Goal: Task Accomplishment & Management: Manage account settings

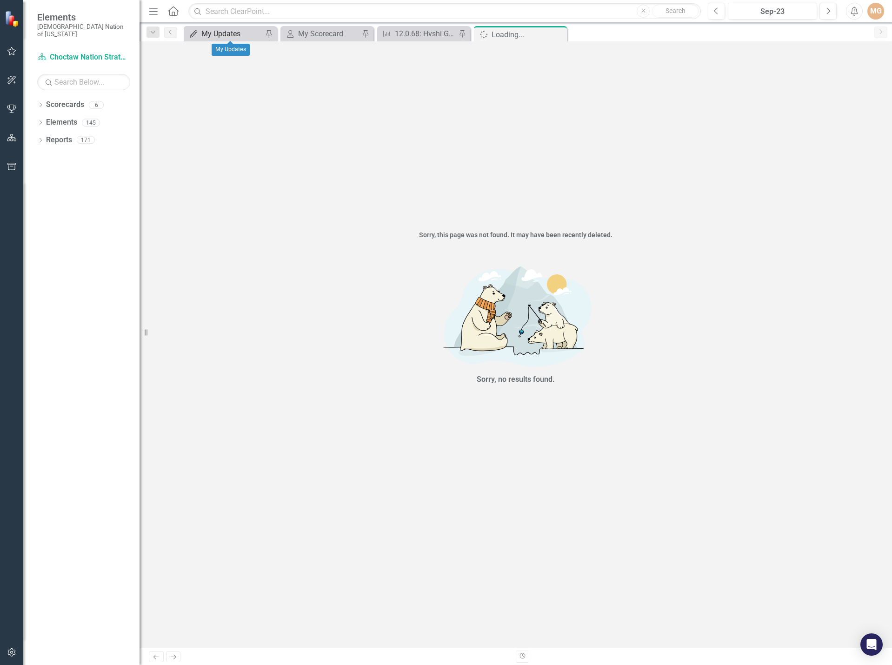
click at [213, 38] on div "My Updates" at bounding box center [231, 34] width 61 height 12
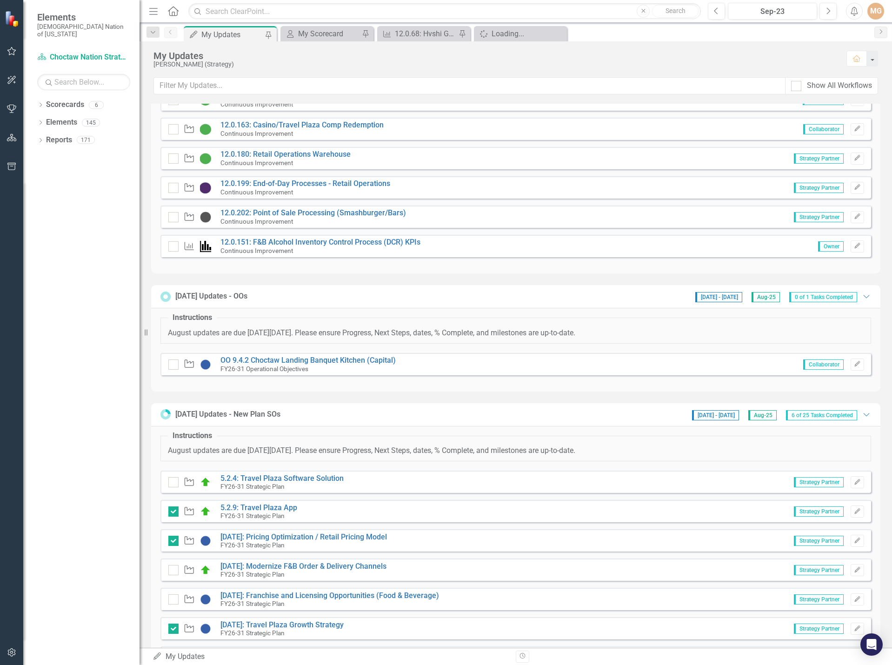
scroll to position [93, 0]
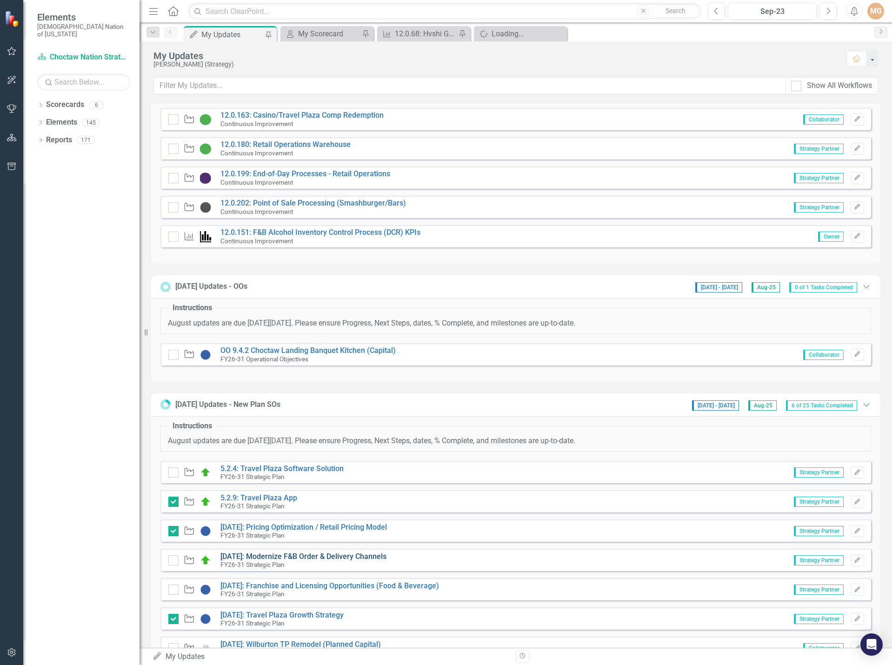
click at [330, 555] on link "[DATE]: Modernize F&B Order & Delivery Channels" at bounding box center [303, 556] width 166 height 9
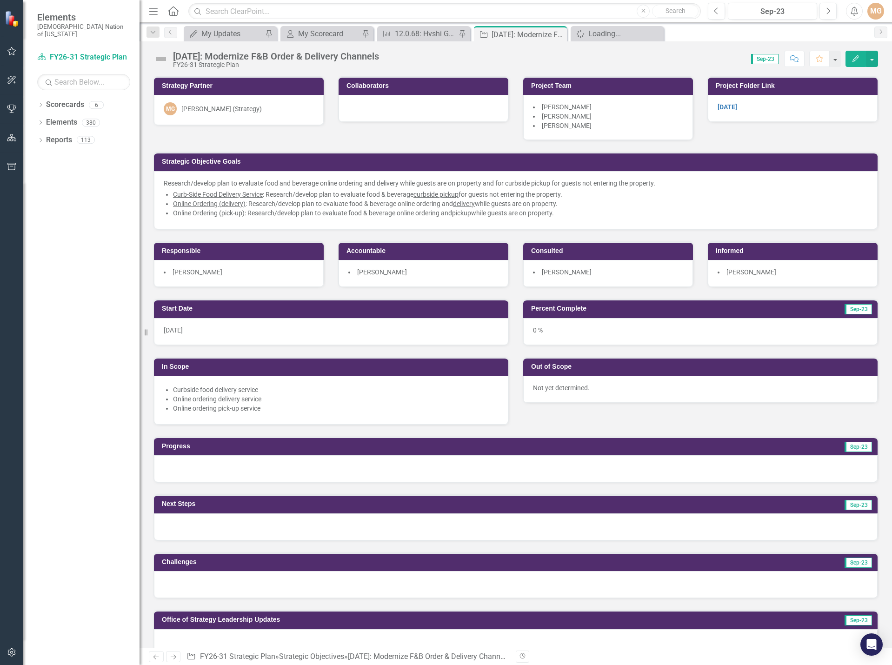
click at [601, 421] on div "Start Date [DATE] In Scope Curbside food delivery service Online ordering deliv…" at bounding box center [516, 356] width 739 height 138
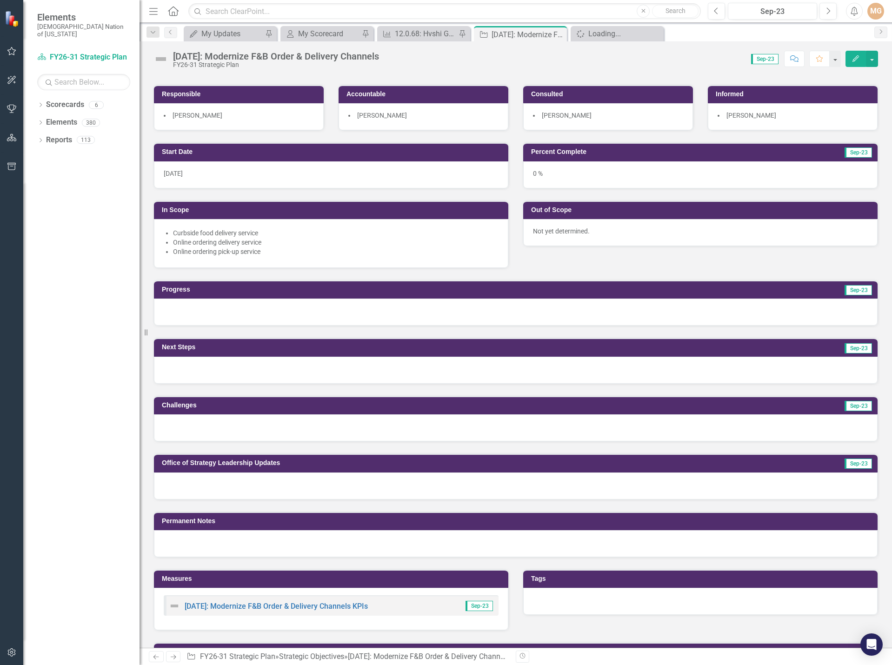
scroll to position [186, 0]
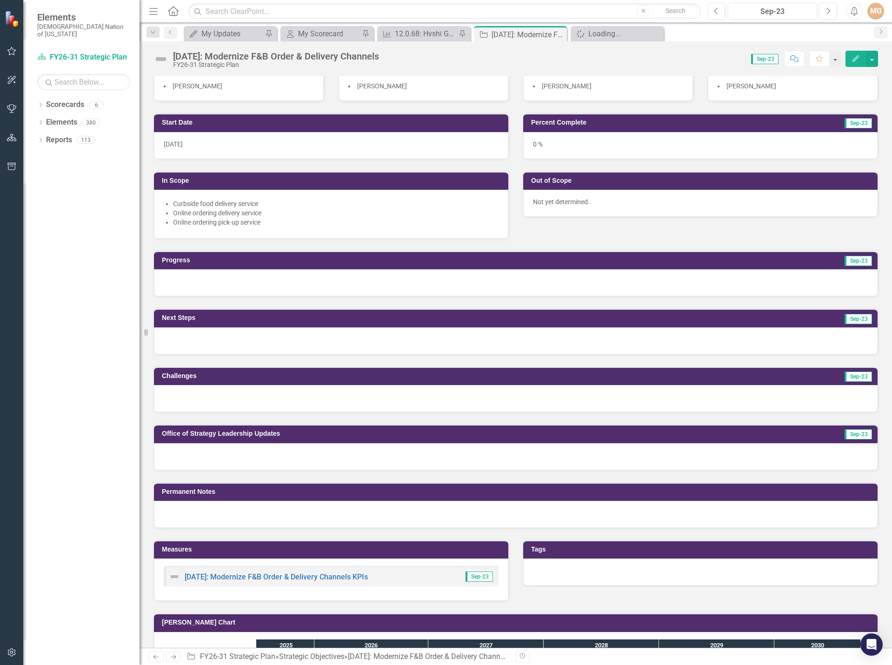
click at [274, 452] on div at bounding box center [516, 456] width 724 height 27
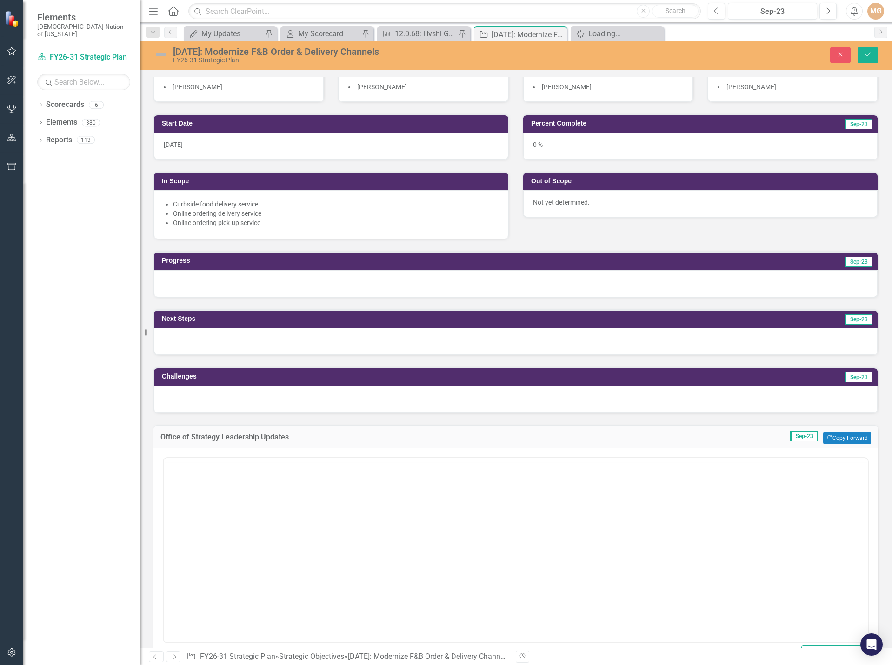
scroll to position [0, 0]
click at [206, 501] on body "Rich Text Area. Press ALT-0 for help." at bounding box center [516, 550] width 704 height 140
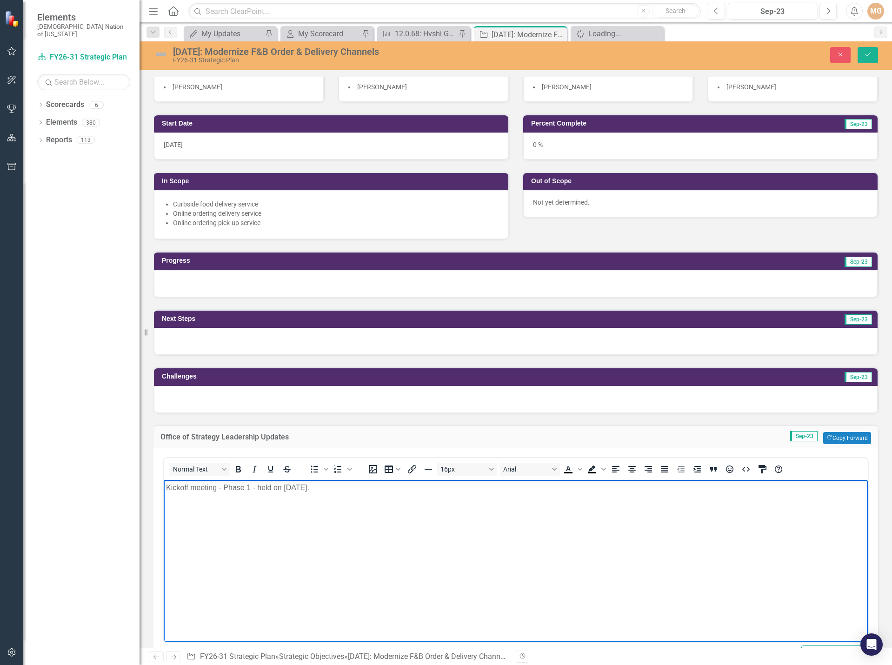
drag, startPoint x: 227, startPoint y: 490, endPoint x: 87, endPoint y: 502, distance: 141.0
click at [164, 502] on html "Kickoff meeting - Phase 1 - held on [DATE]." at bounding box center [516, 550] width 704 height 140
click at [847, 58] on button "Close" at bounding box center [840, 55] width 20 height 16
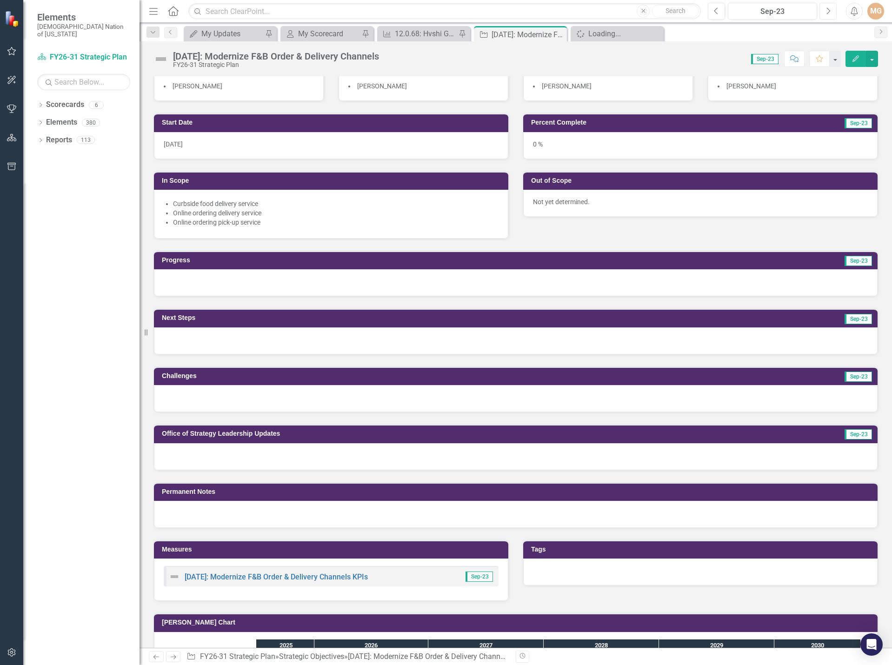
click at [825, 9] on button "Next" at bounding box center [828, 11] width 17 height 17
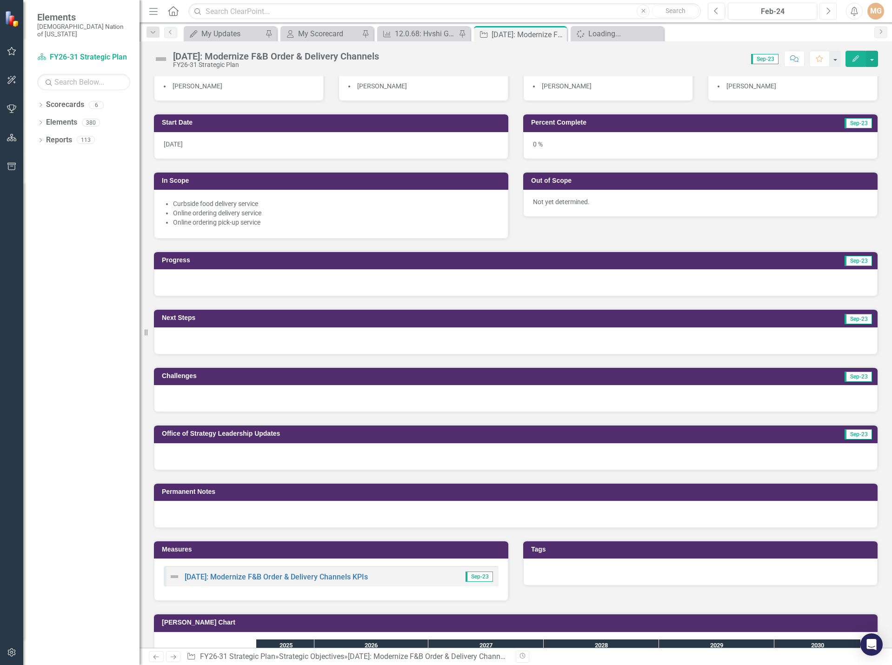
click at [825, 9] on button "Next" at bounding box center [828, 11] width 17 height 17
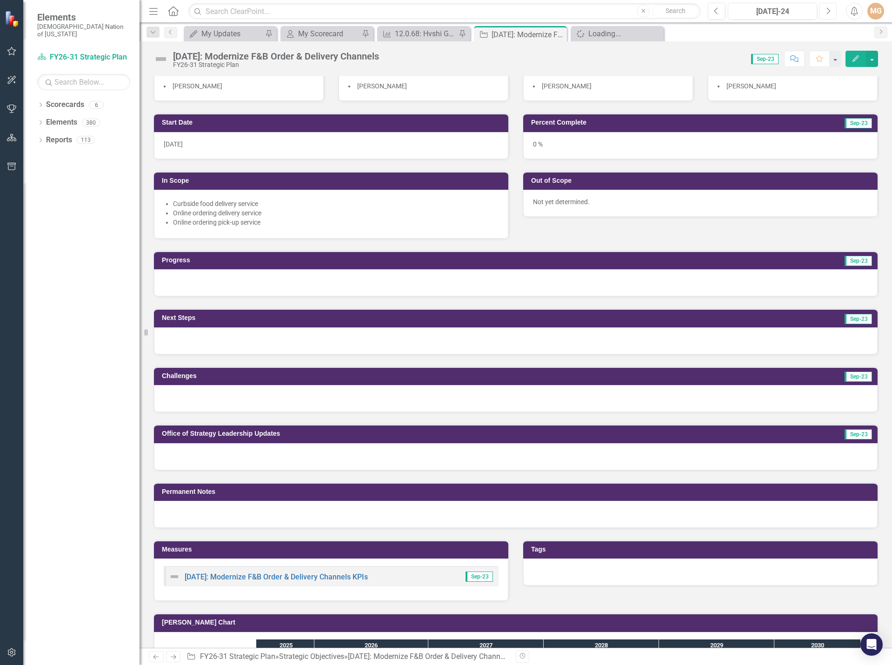
click at [825, 9] on button "Next" at bounding box center [828, 11] width 17 height 17
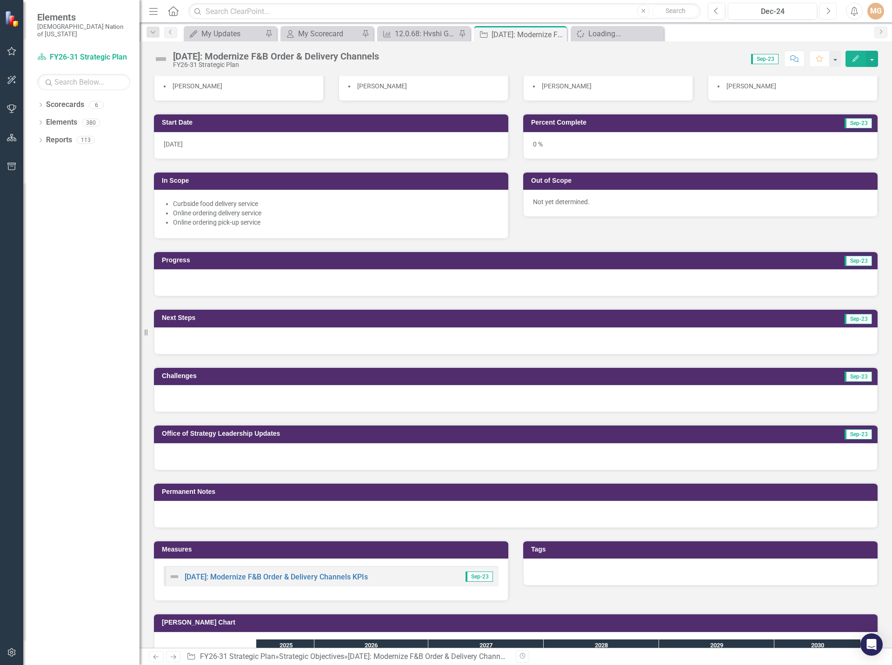
click at [825, 9] on button "Next" at bounding box center [828, 11] width 17 height 17
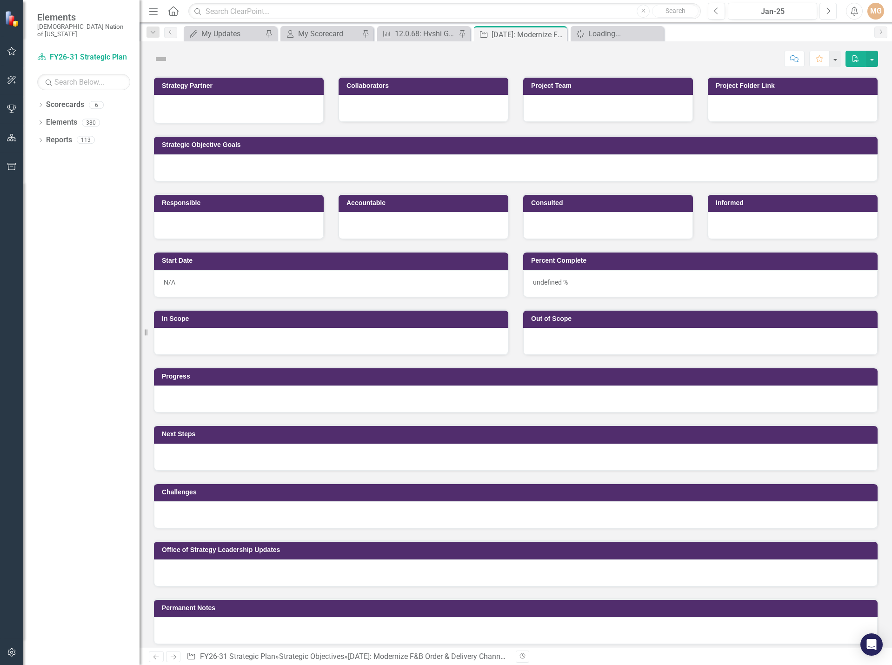
click at [825, 9] on button "Next" at bounding box center [828, 11] width 17 height 17
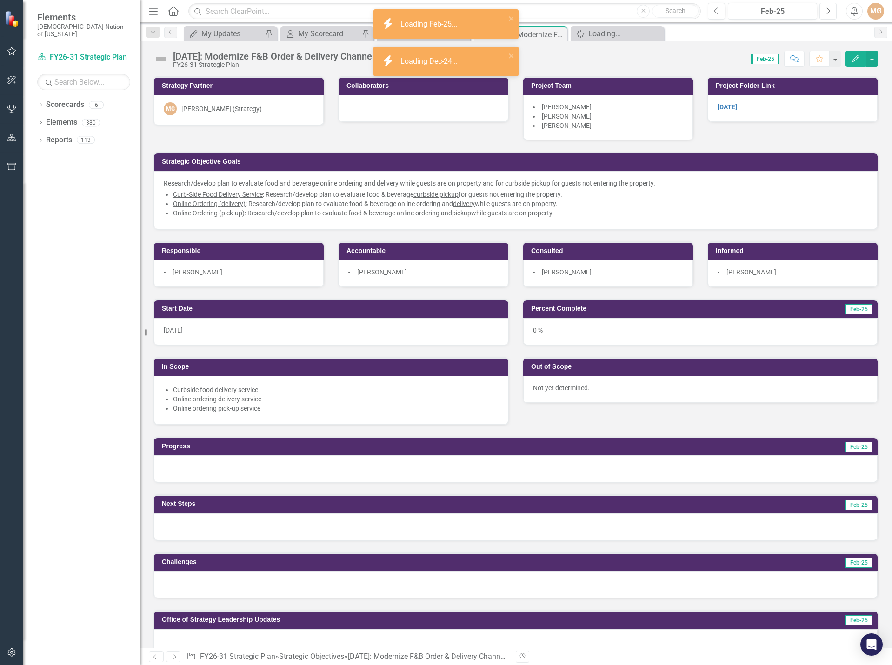
click at [824, 8] on button "Next" at bounding box center [828, 11] width 17 height 17
click at [823, 8] on button "Next" at bounding box center [828, 11] width 17 height 17
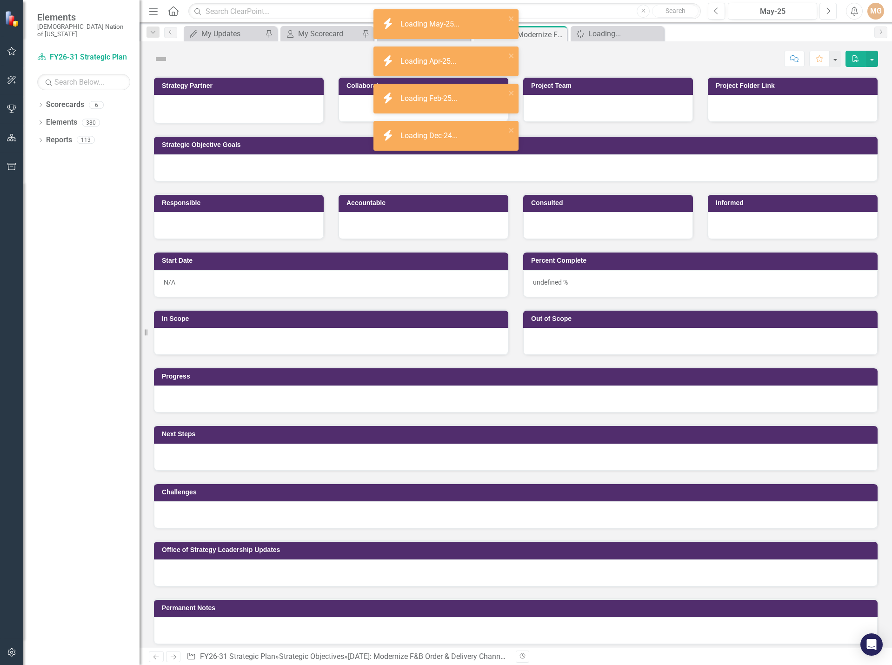
click at [823, 8] on button "Next" at bounding box center [828, 11] width 17 height 17
click at [822, 8] on button "Next" at bounding box center [828, 11] width 17 height 17
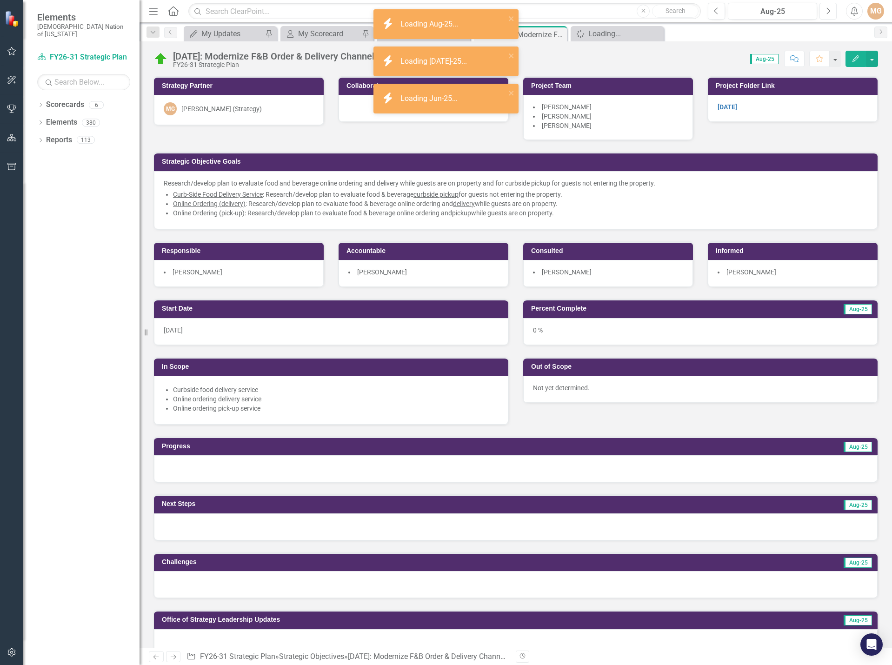
click at [826, 8] on button "Next" at bounding box center [828, 11] width 17 height 17
click at [717, 13] on icon "button" at bounding box center [716, 10] width 4 height 7
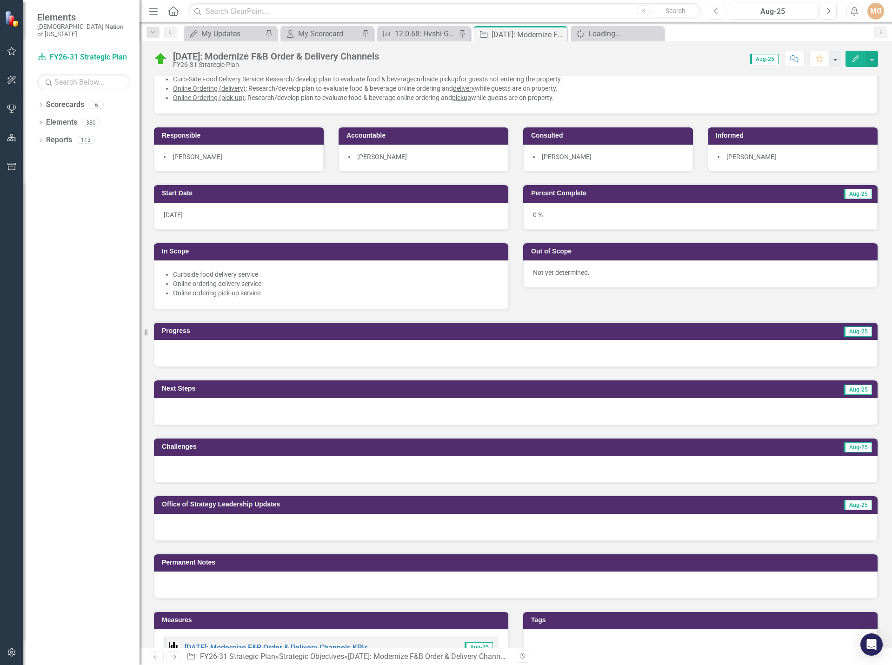
scroll to position [140, 0]
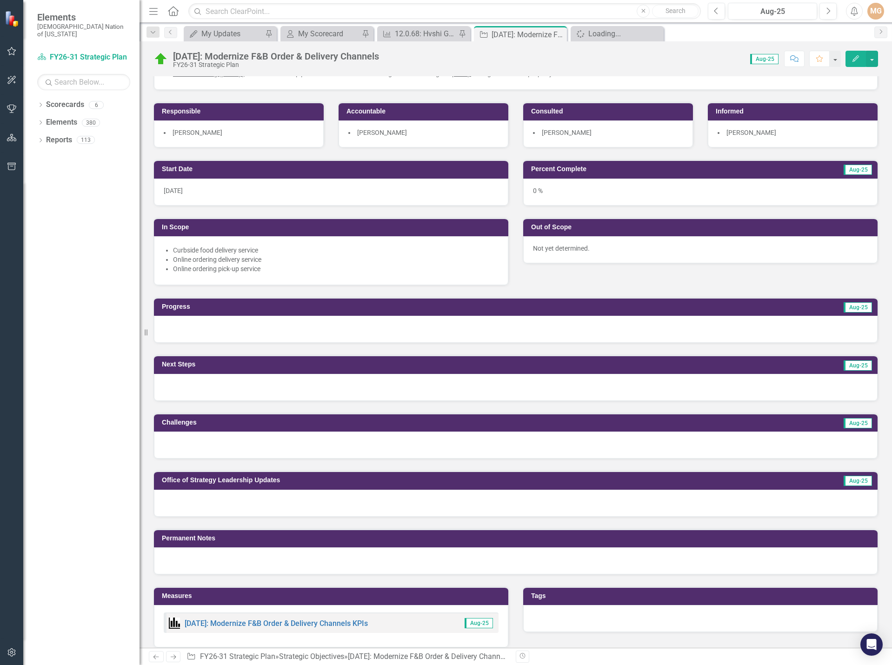
click at [308, 507] on div at bounding box center [516, 503] width 724 height 27
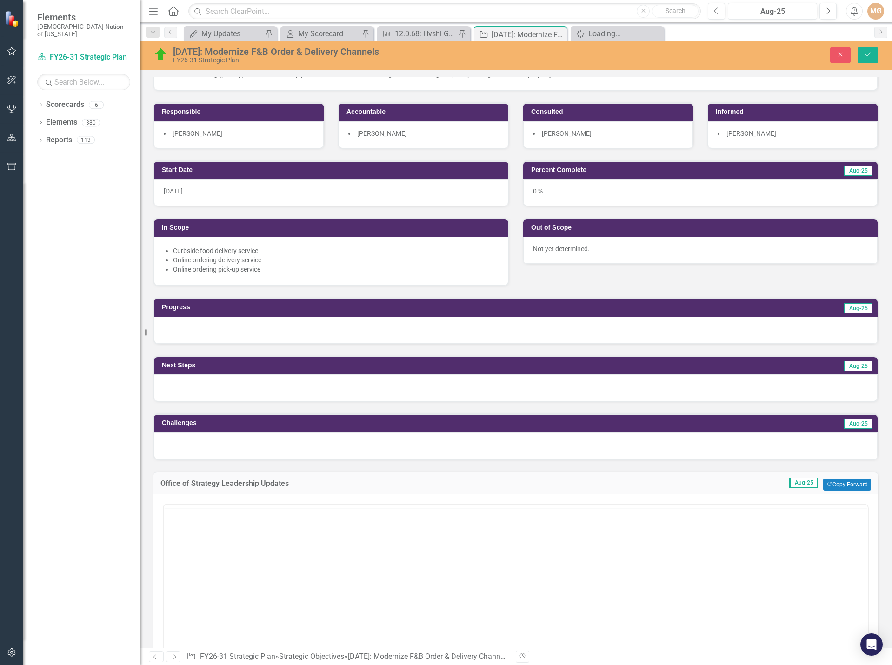
scroll to position [0, 0]
click at [275, 563] on body "Rich Text Area. Press ALT-0 for help." at bounding box center [516, 596] width 704 height 140
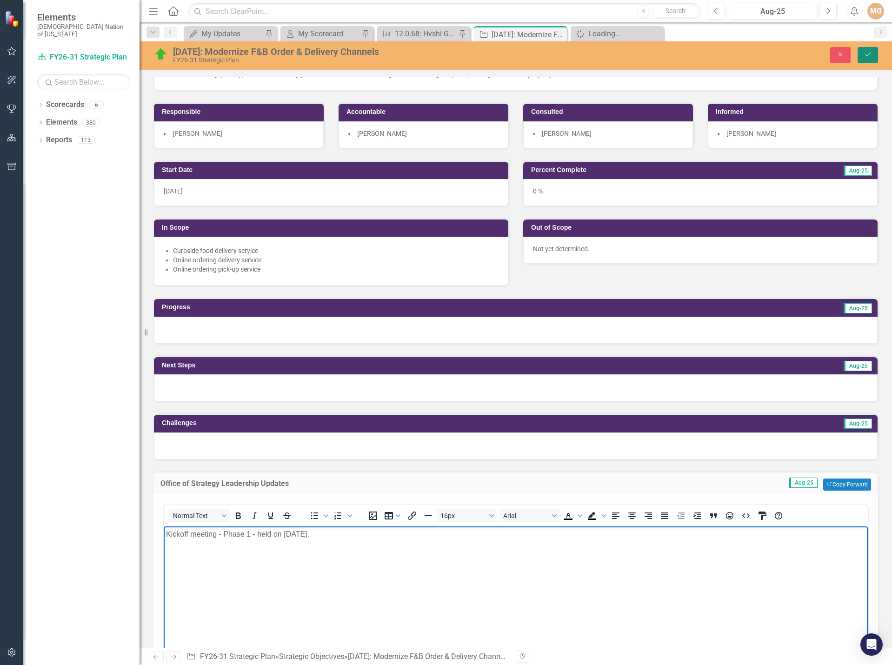
click at [868, 56] on icon "Save" at bounding box center [868, 54] width 8 height 7
